Goal: Find specific page/section: Find specific page/section

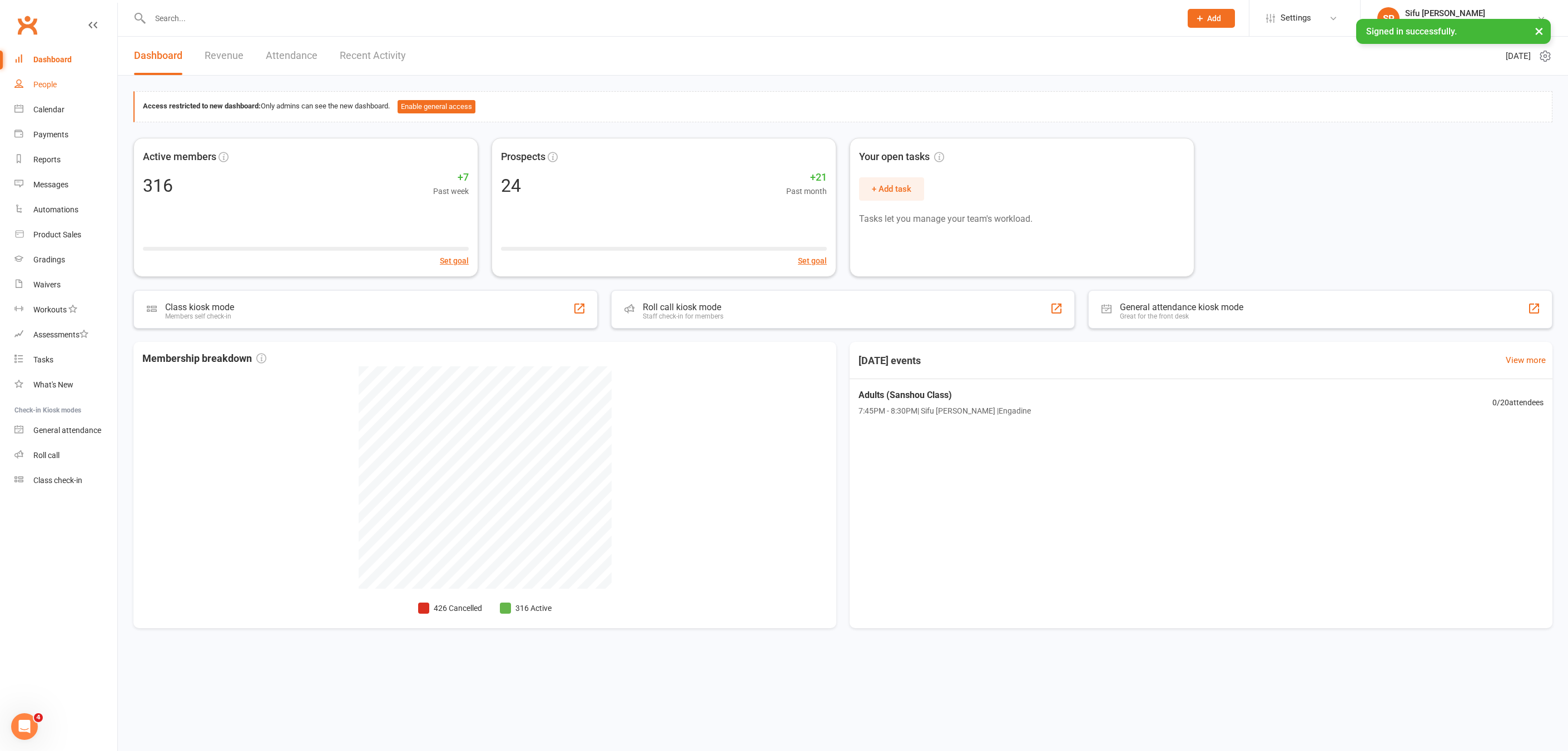
click at [55, 83] on div "People" at bounding box center [45, 85] width 23 height 9
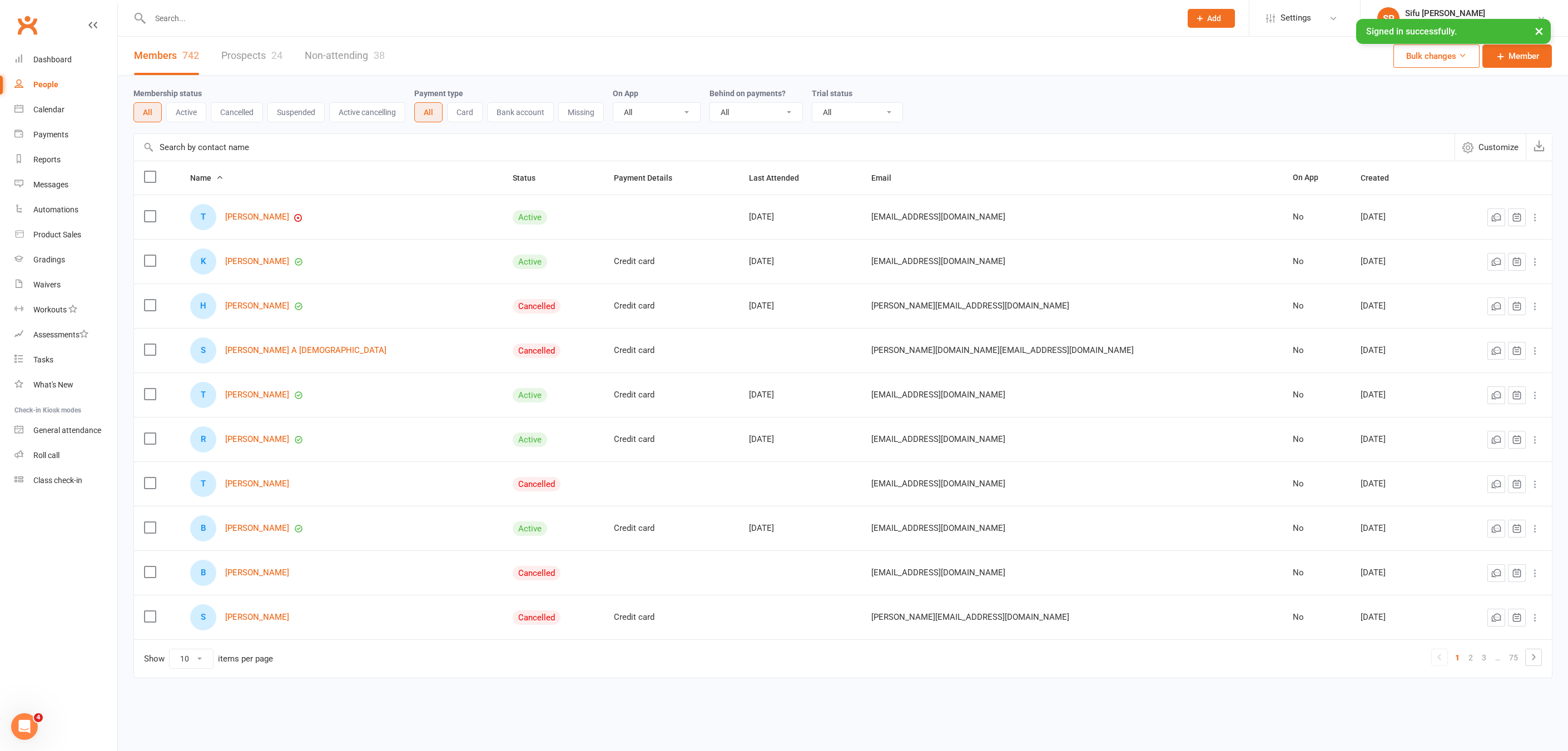
click at [191, 17] on input "text" at bounding box center [660, 18] width 1026 height 16
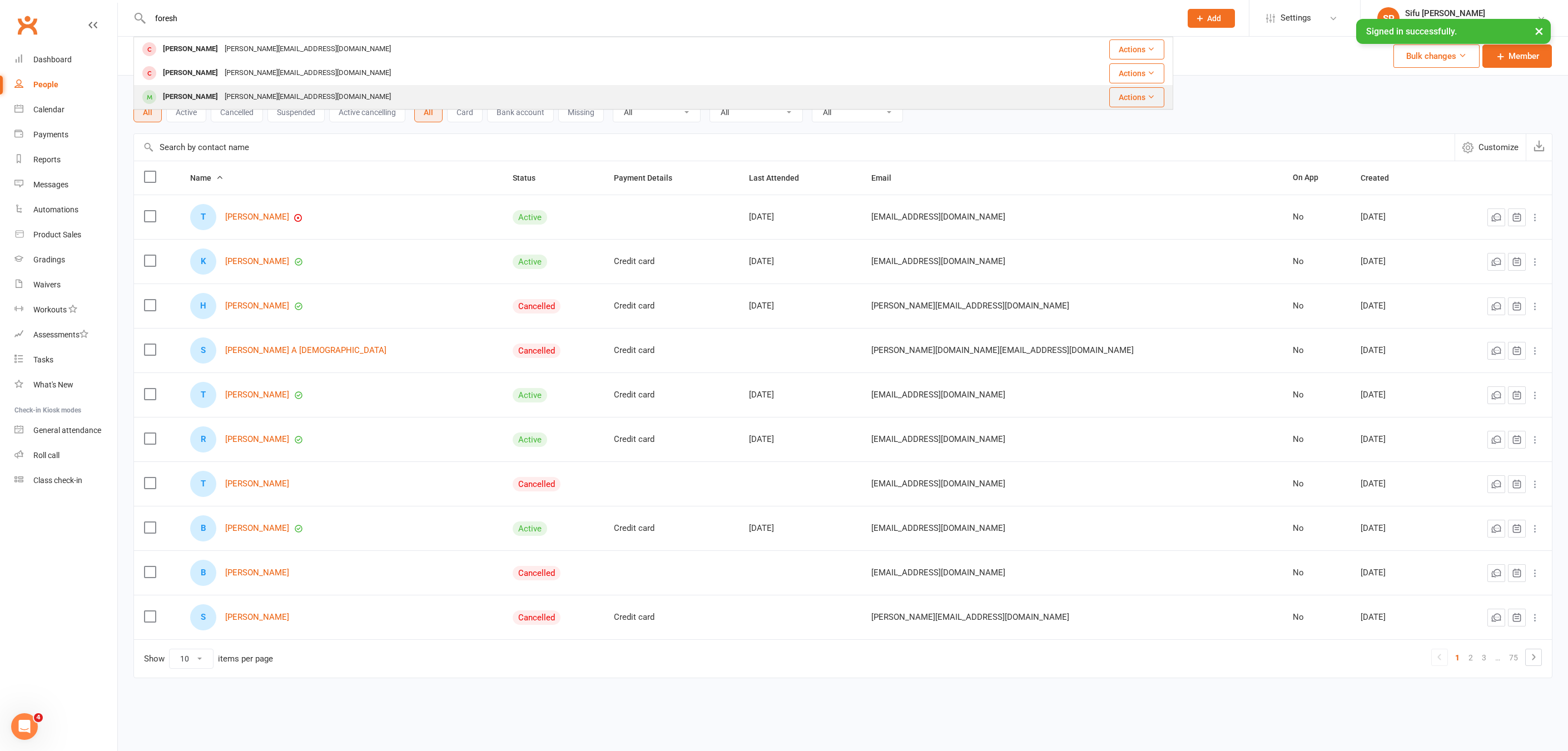
type input "foresh"
click at [203, 96] on div "[PERSON_NAME]" at bounding box center [190, 97] width 61 height 16
